Goal: Transaction & Acquisition: Purchase product/service

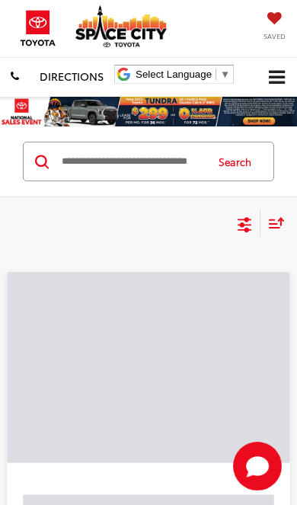
click at [89, 162] on input "Search by Make, Model, or Keyword" at bounding box center [132, 161] width 144 height 37
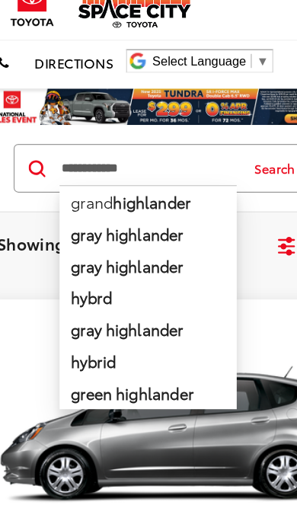
click at [75, 175] on li "grand highlander" at bounding box center [132, 188] width 144 height 27
type input "**********"
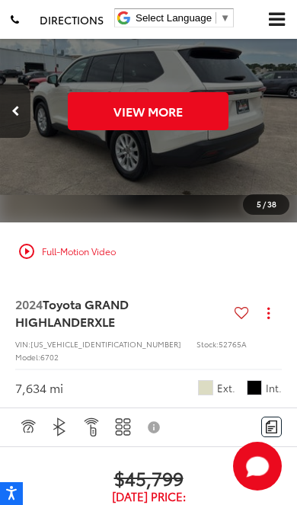
scroll to position [0, 1498]
click at [114, 113] on button "View More" at bounding box center [149, 111] width 161 height 38
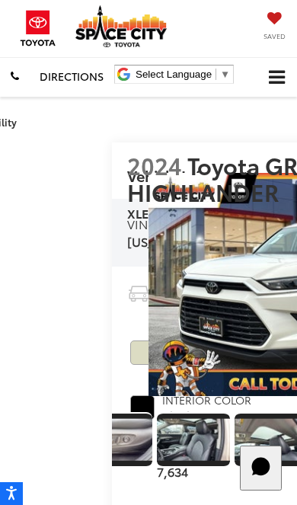
scroll to position [0, 962]
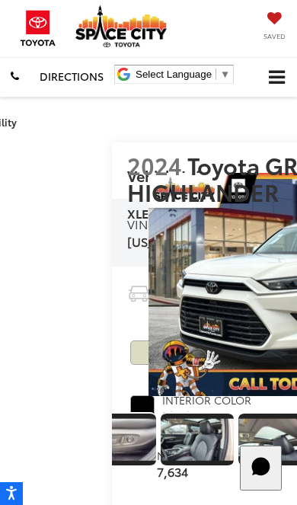
scroll to position [0, 926]
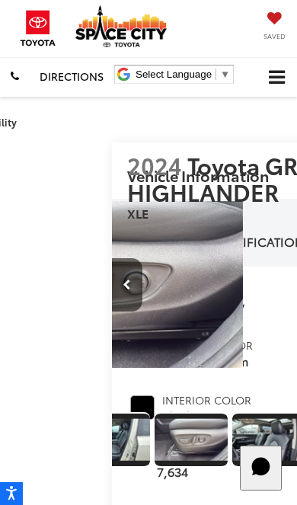
scroll to position [0, 4458]
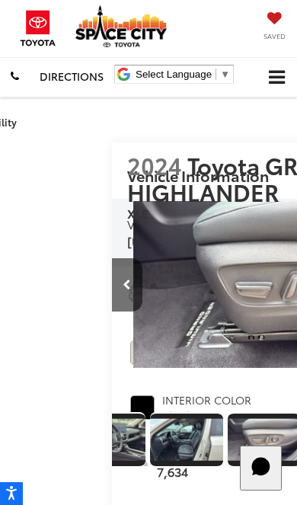
scroll to position [0, 814]
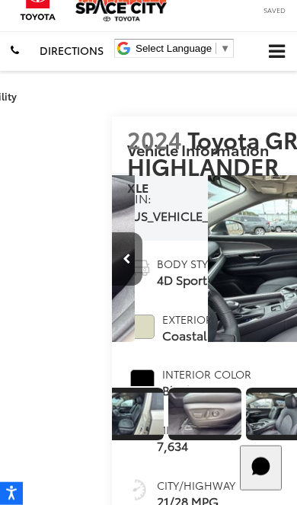
scroll to position [27, 0]
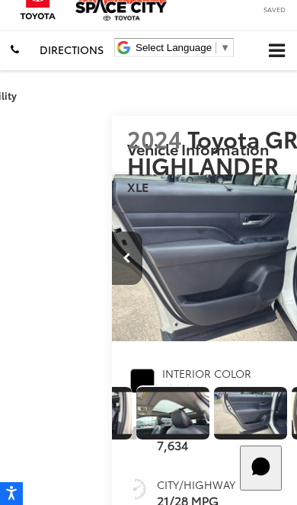
scroll to position [0, 5647]
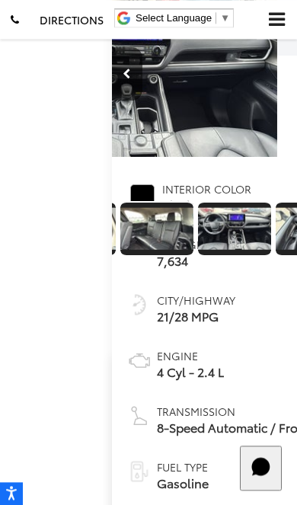
scroll to position [0, 0]
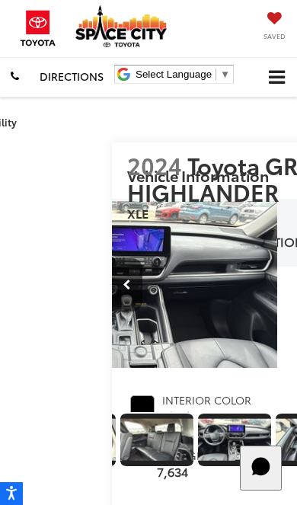
click at [272, 81] on span "Click to show site navigation" at bounding box center [277, 78] width 16 height 14
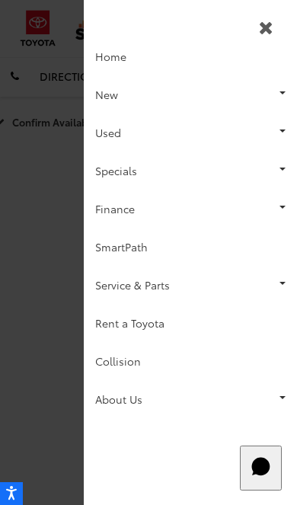
scroll to position [0, 1345]
click at [251, 134] on link "Used" at bounding box center [190, 133] width 213 height 38
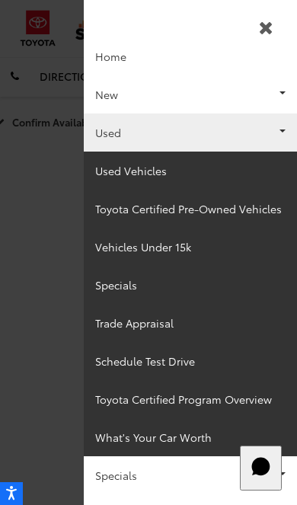
click at [263, 91] on link "New" at bounding box center [190, 94] width 213 height 38
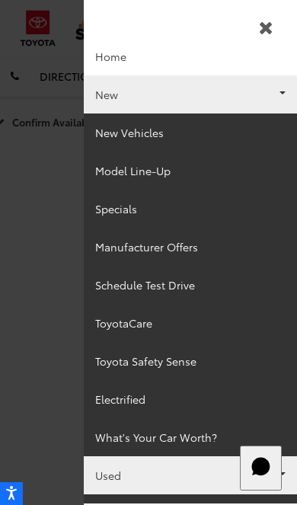
click at [240, 135] on link "New Vehicles" at bounding box center [190, 133] width 213 height 38
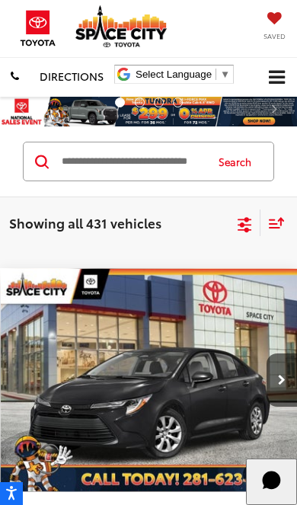
click at [182, 177] on input "Search by Make, Model, or Keyword" at bounding box center [132, 161] width 144 height 37
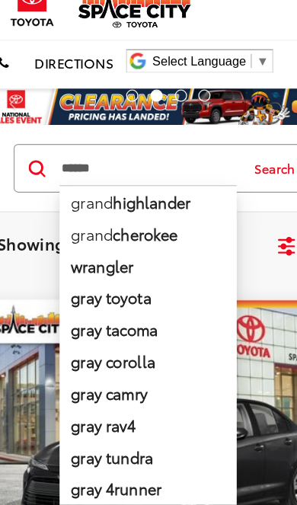
click at [156, 180] on b "highlander" at bounding box center [135, 189] width 63 height 18
type input "**********"
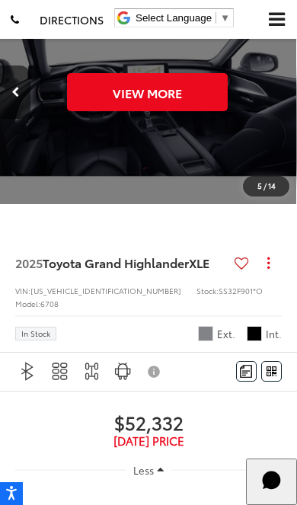
scroll to position [0, 1498]
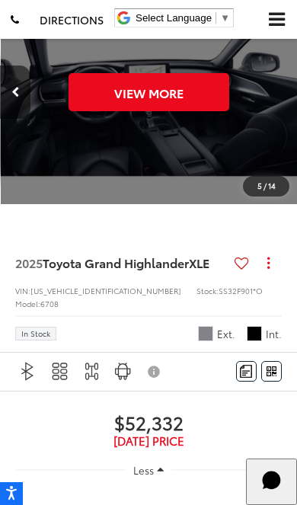
click at [200, 111] on button "View More" at bounding box center [149, 92] width 161 height 38
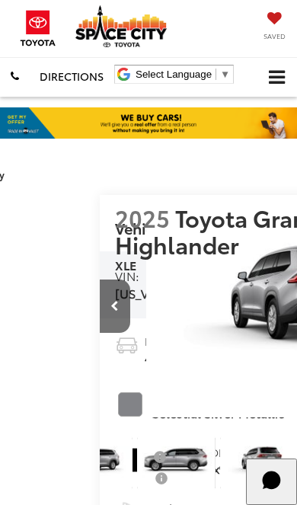
scroll to position [0, 0]
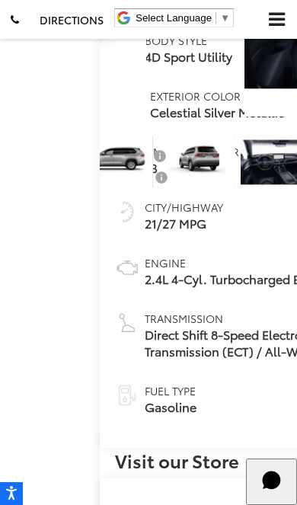
scroll to position [180, 0]
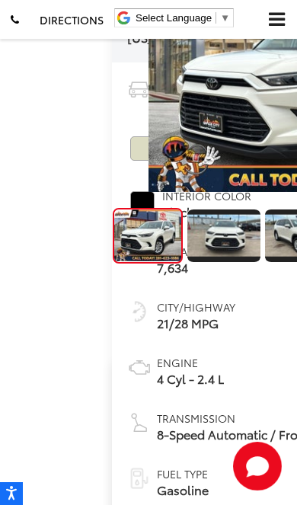
scroll to position [202, 0]
